Goal: Task Accomplishment & Management: Manage account settings

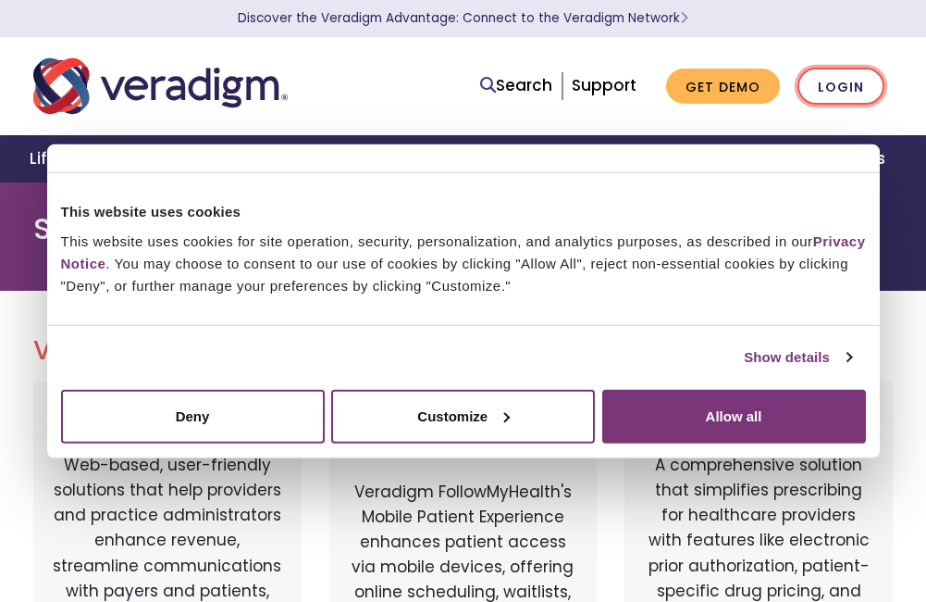
click at [823, 92] on link "Login" at bounding box center [841, 87] width 87 height 38
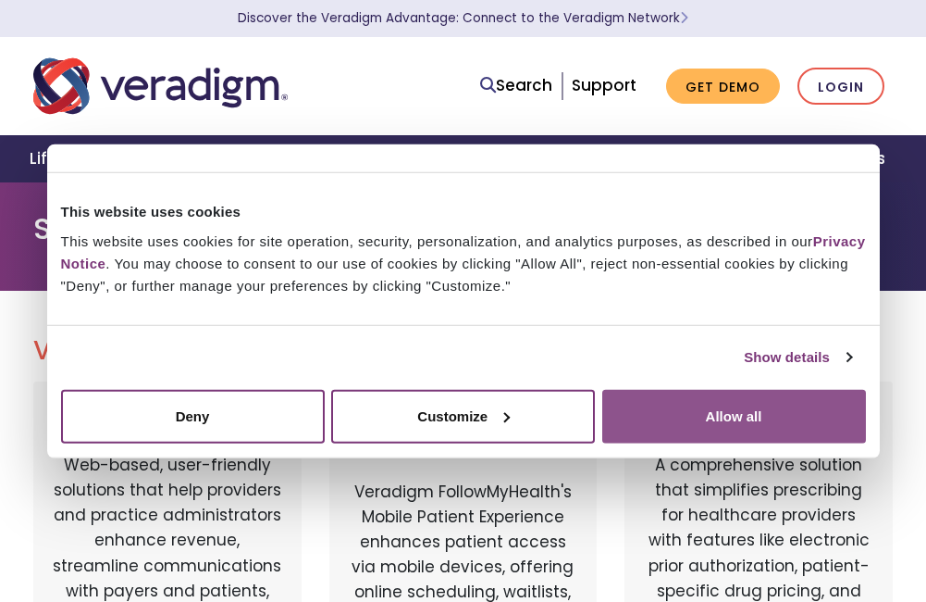
click at [734, 419] on button "Allow all" at bounding box center [735, 416] width 264 height 54
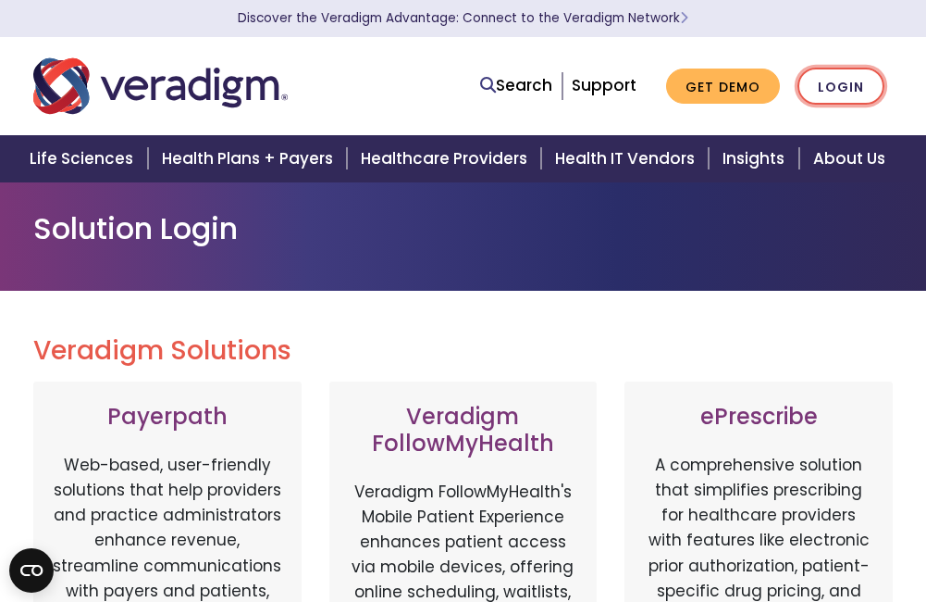
click at [843, 88] on link "Login" at bounding box center [841, 87] width 87 height 38
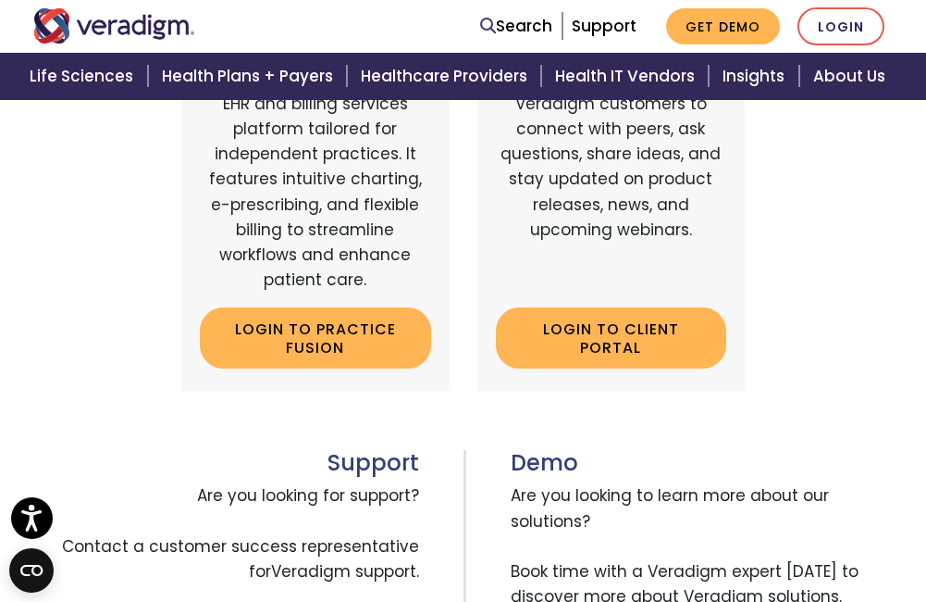
scroll to position [926, 0]
